Goal: Task Accomplishment & Management: Complete application form

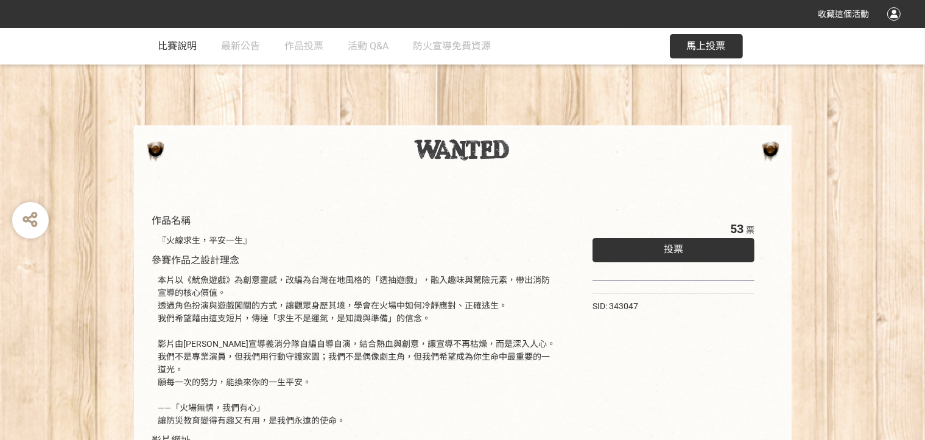
click at [176, 50] on span "比賽說明" at bounding box center [177, 46] width 39 height 12
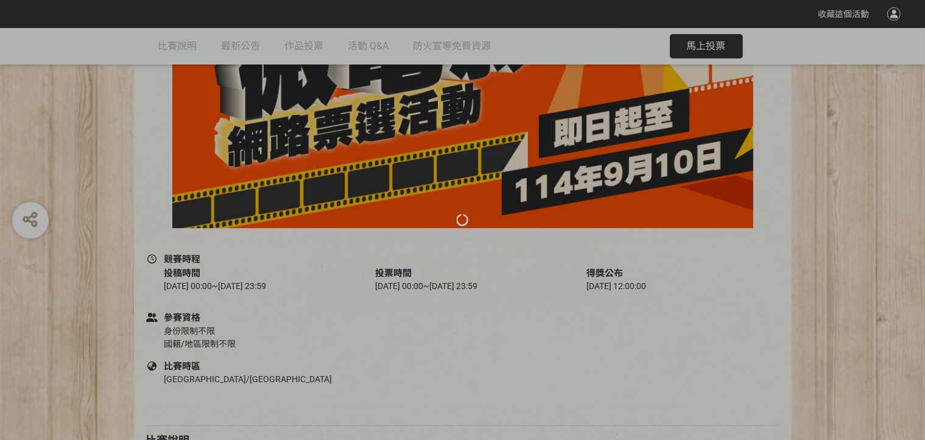
scroll to position [37, 0]
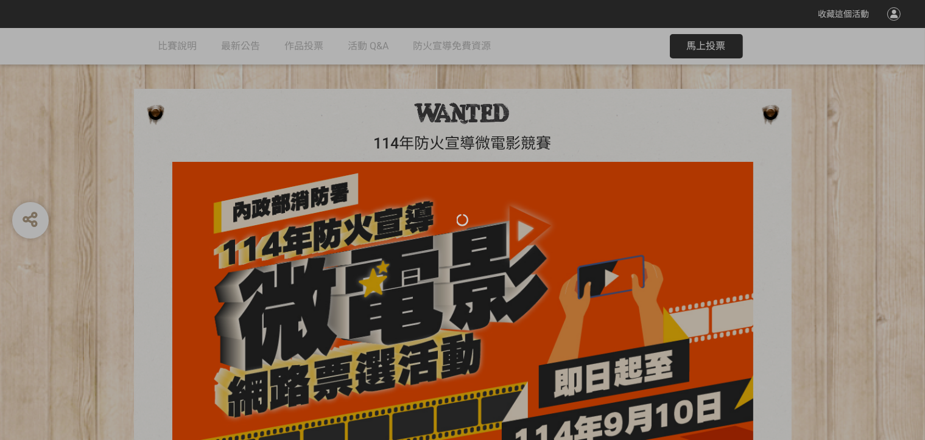
click at [240, 46] on div at bounding box center [462, 220] width 925 height 440
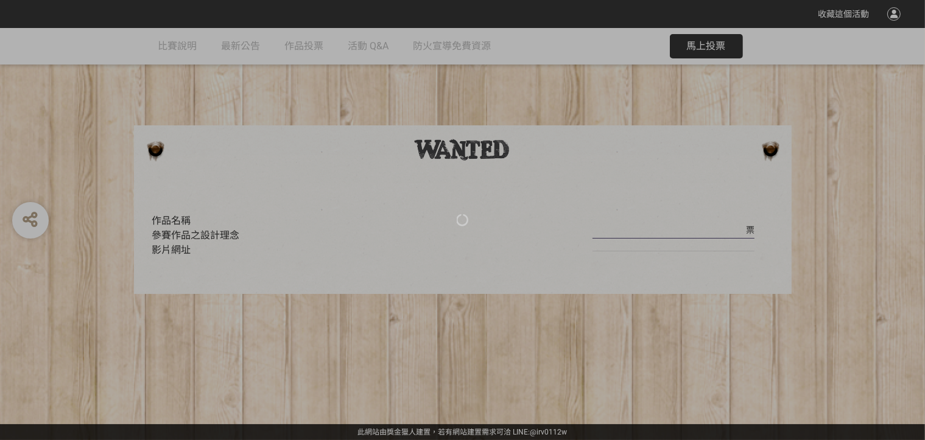
click at [238, 43] on div at bounding box center [462, 220] width 925 height 440
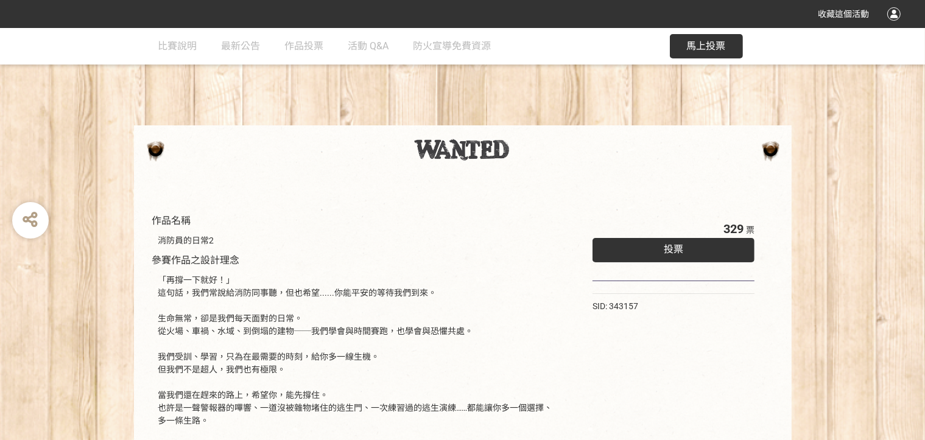
click at [668, 254] on span "投票" at bounding box center [672, 249] width 19 height 12
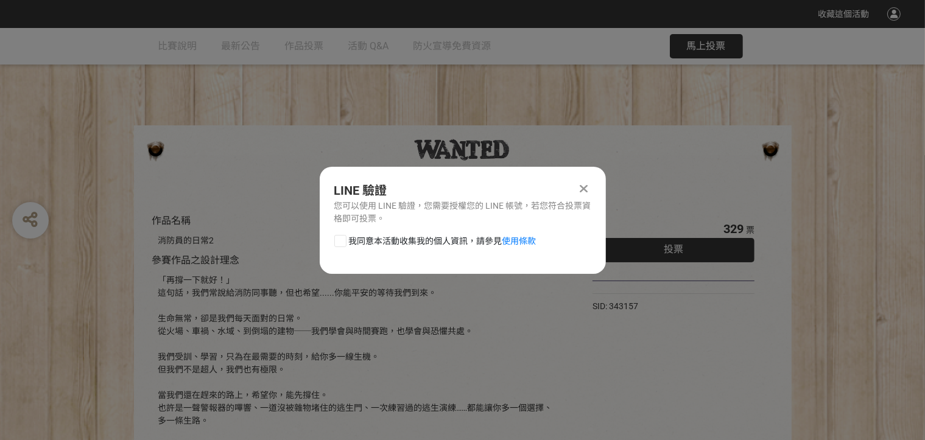
click at [340, 240] on div at bounding box center [340, 241] width 12 height 12
checkbox input "true"
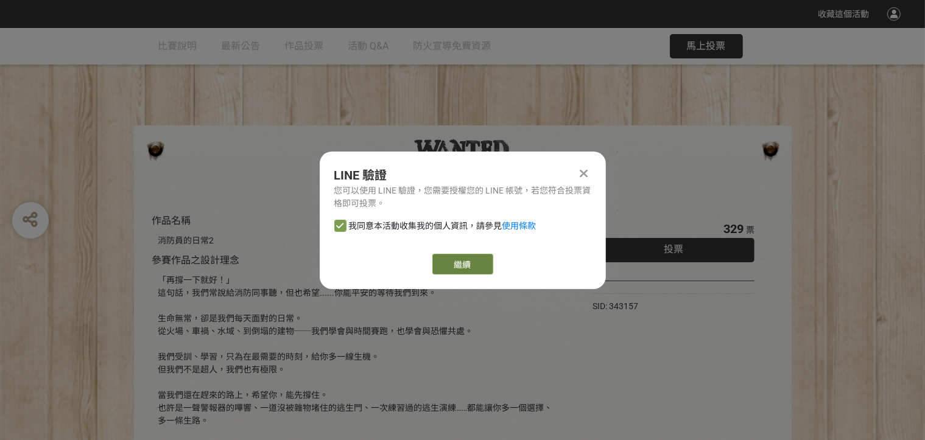
click at [460, 262] on link "繼續" at bounding box center [462, 264] width 61 height 21
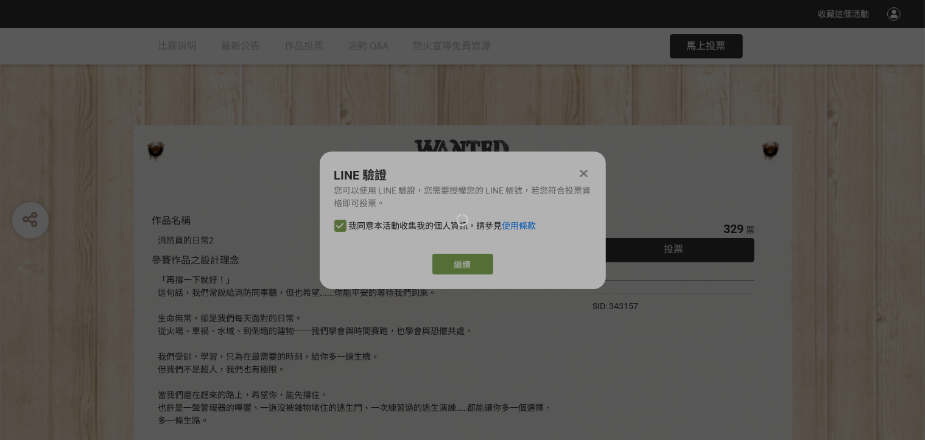
click at [470, 263] on div at bounding box center [462, 220] width 925 height 440
click at [464, 264] on div at bounding box center [462, 220] width 925 height 440
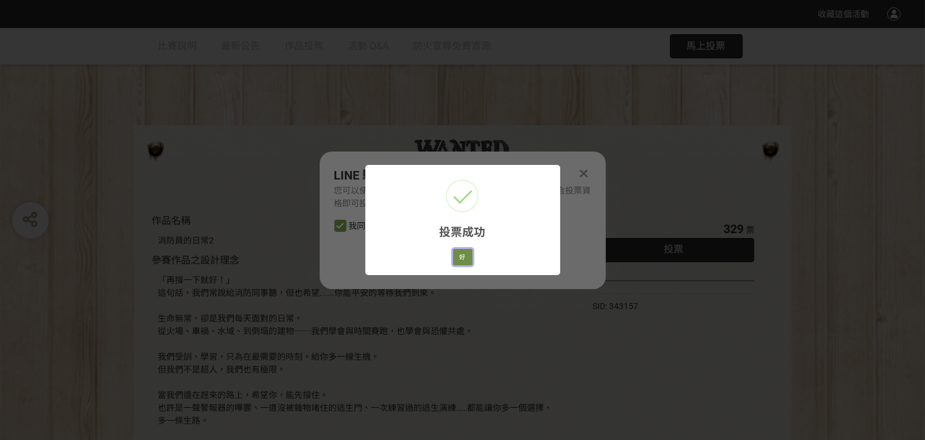
click at [463, 258] on button "好" at bounding box center [462, 257] width 19 height 17
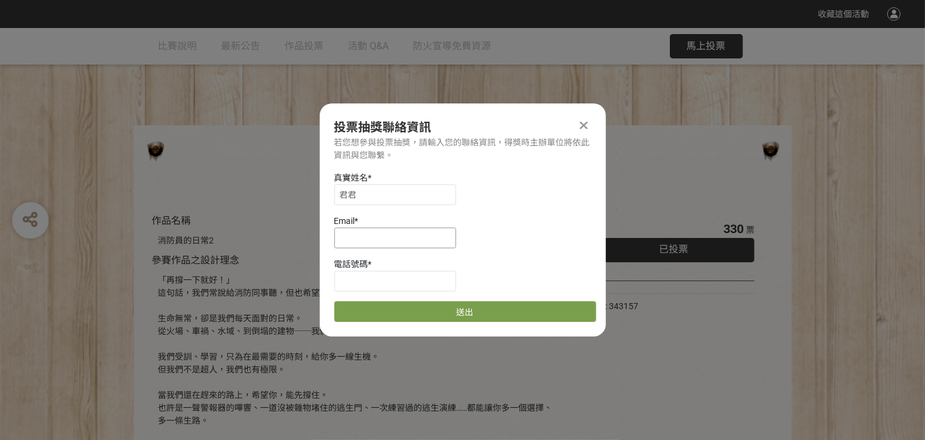
click at [369, 237] on input at bounding box center [395, 238] width 122 height 21
type input "joan0988@yahoo.com.tw"
type input "葉怡君"
type input "+886936922521"
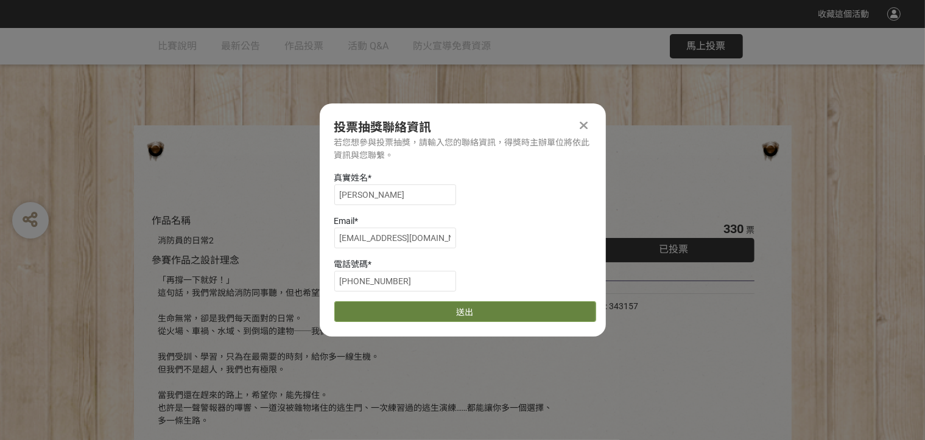
click at [460, 312] on button "送出" at bounding box center [465, 311] width 262 height 21
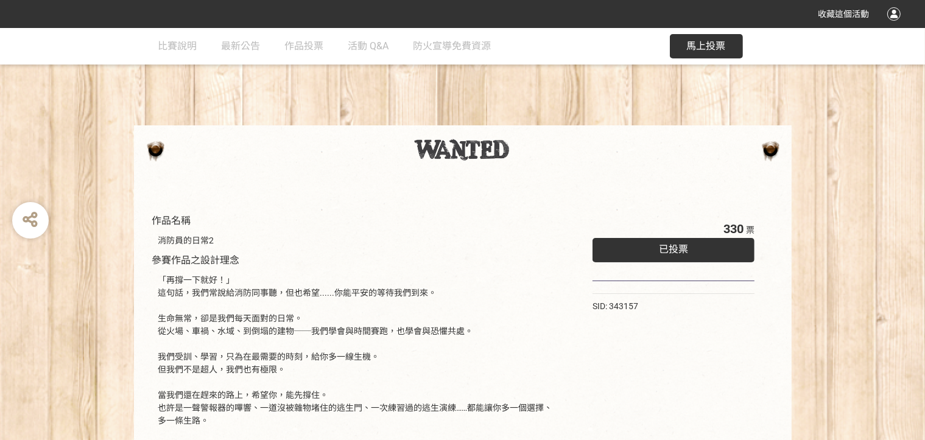
click at [35, 159] on div at bounding box center [462, 154] width 925 height 58
click at [704, 41] on span "馬上投票" at bounding box center [706, 46] width 39 height 12
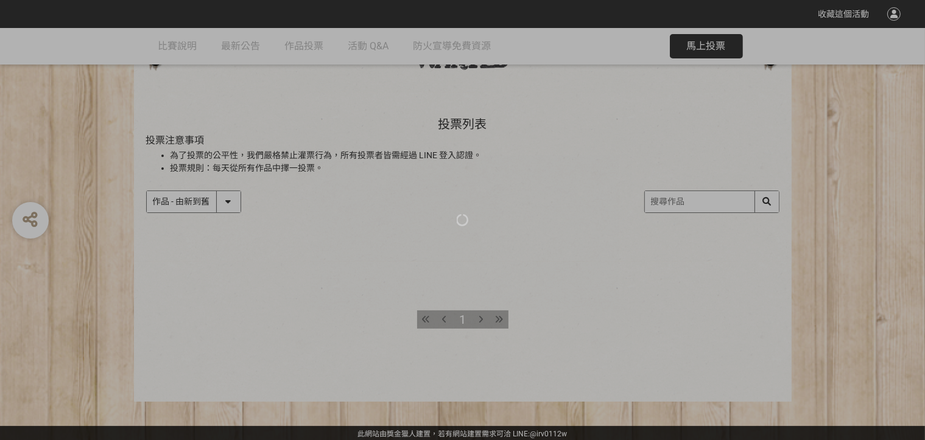
scroll to position [93, 0]
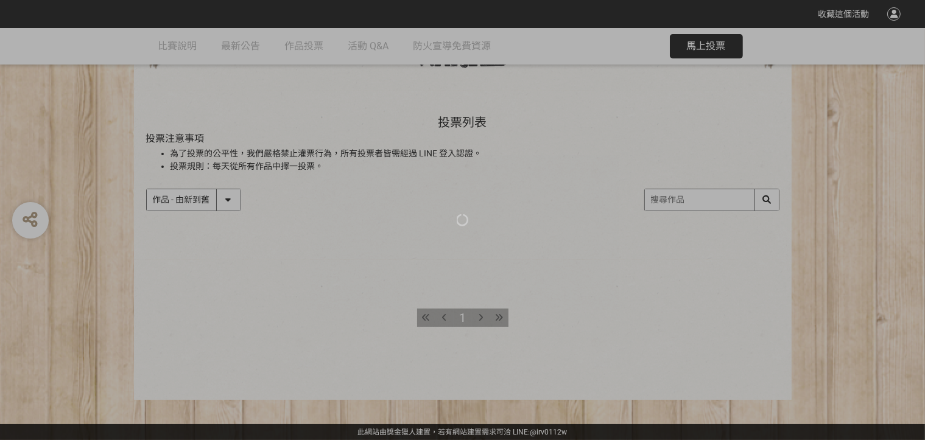
click at [463, 219] on icon at bounding box center [462, 220] width 13 height 13
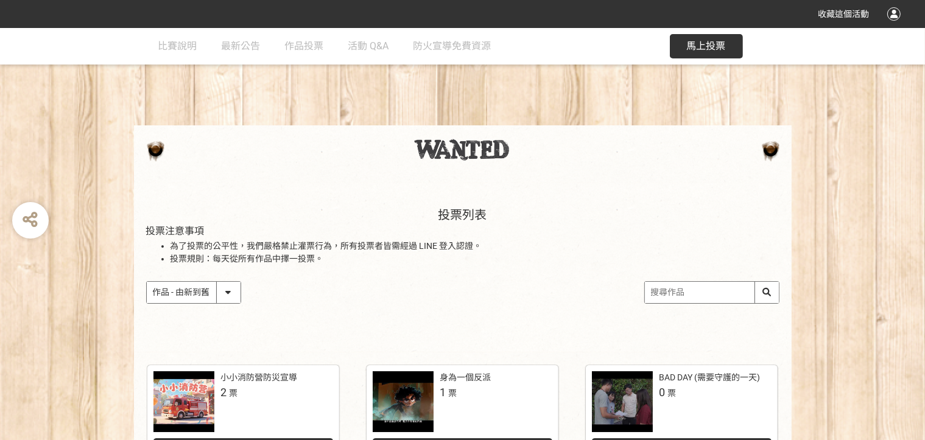
scroll to position [0, 0]
click at [231, 290] on select "作品 - 由新到舊 作品 - 由舊到新 票數 - 由多到少 票數 - 由少到多" at bounding box center [194, 292] width 94 height 21
select select "vote"
click at [147, 282] on select "作品 - 由新到舊 作品 - 由舊到新 票數 - 由多到少 票數 - 由少到多" at bounding box center [194, 292] width 94 height 21
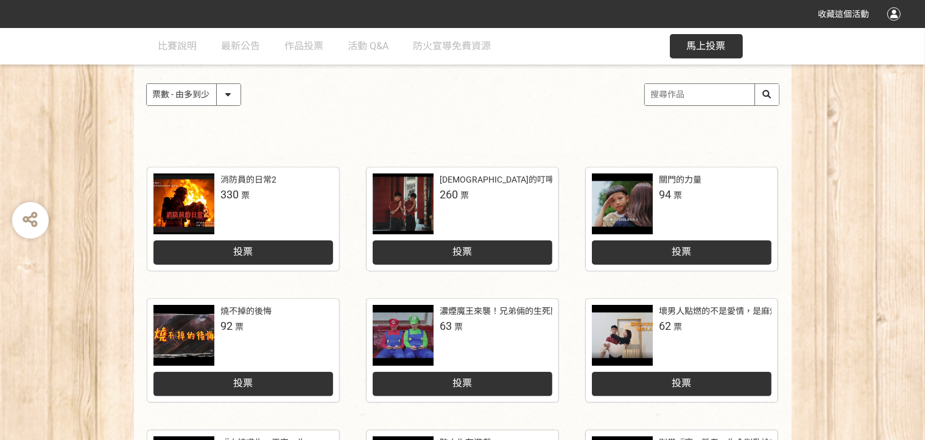
scroll to position [198, 0]
click at [259, 251] on div "投票" at bounding box center [243, 252] width 180 height 24
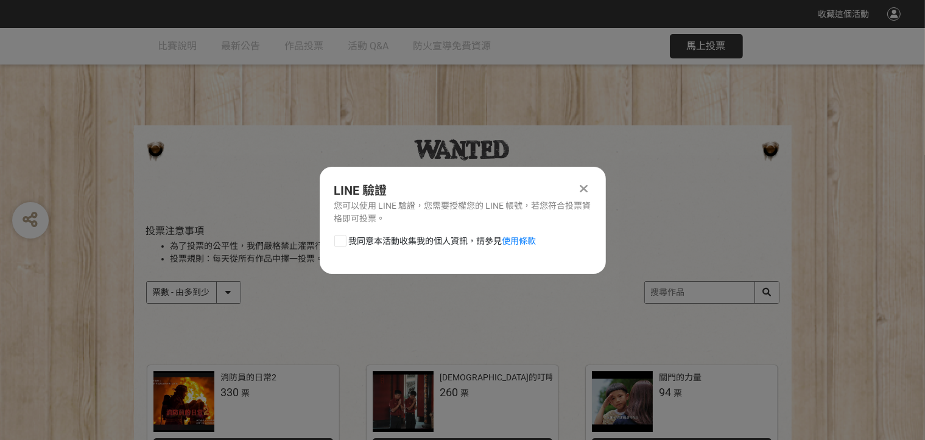
scroll to position [0, 0]
click at [347, 236] on label "我同意本活動收集我的個人資訊，請參見 使用條款" at bounding box center [435, 241] width 202 height 13
click at [343, 237] on input "我同意本活動收集我的個人資訊，請參見 使用條款" at bounding box center [339, 241] width 8 height 8
checkbox input "false"
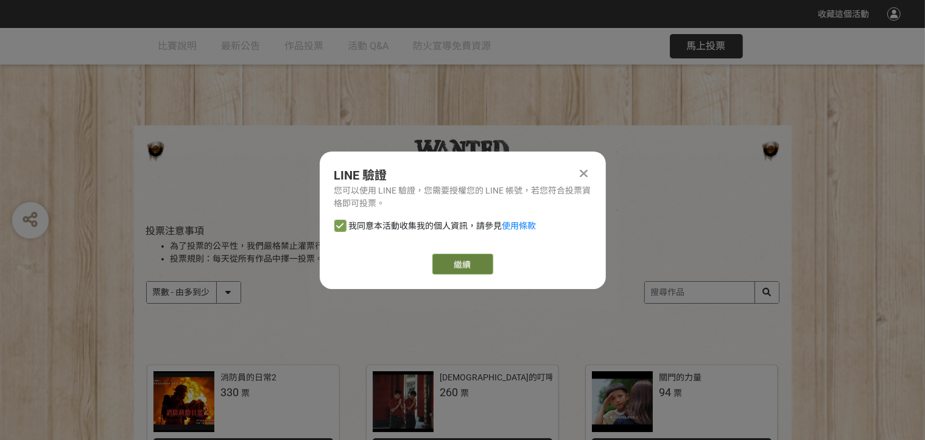
click at [472, 260] on button "繼續" at bounding box center [462, 264] width 61 height 21
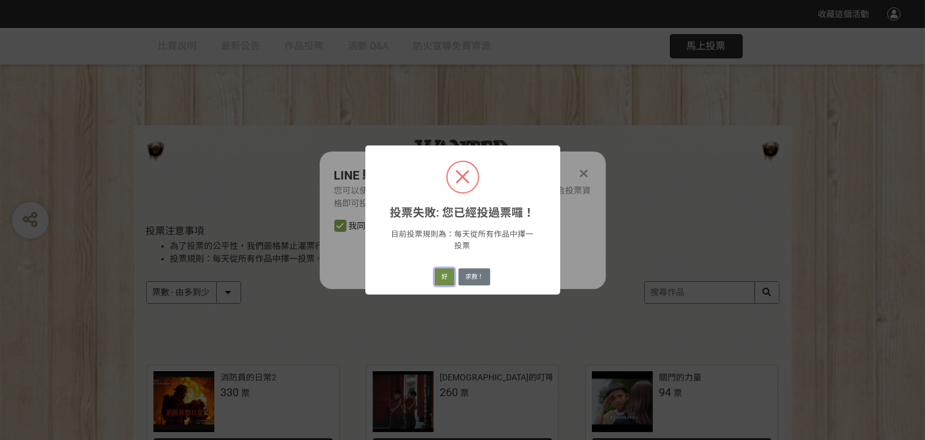
click at [438, 279] on button "好" at bounding box center [444, 276] width 19 height 17
